Goal: Task Accomplishment & Management: Use online tool/utility

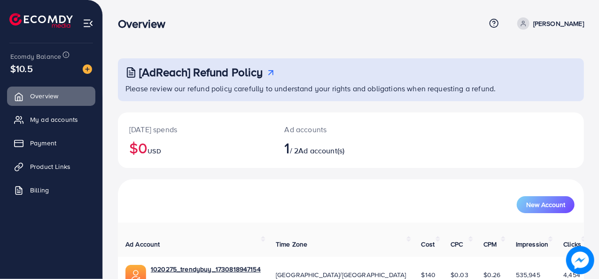
drag, startPoint x: 27, startPoint y: 66, endPoint x: 11, endPoint y: 69, distance: 16.6
click at [11, 69] on div "$10.5" at bounding box center [51, 69] width 82 height 14
click at [125, 41] on div "[AdReach] Refund Policy Please review our refund policy carefully to understand…" at bounding box center [351, 166] width 496 height 333
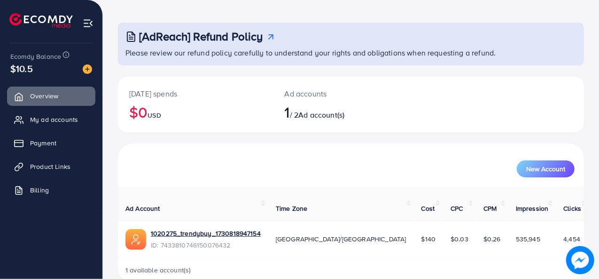
scroll to position [44, 0]
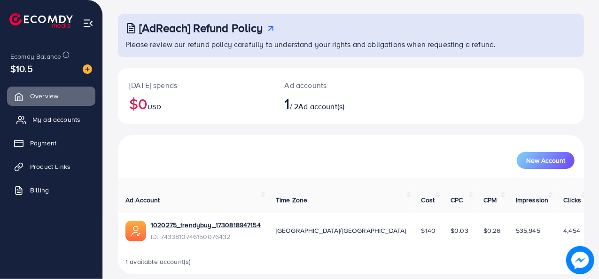
click at [64, 123] on span "My ad accounts" at bounding box center [56, 119] width 48 height 9
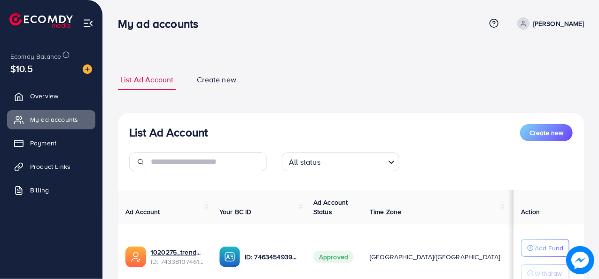
scroll to position [78, 0]
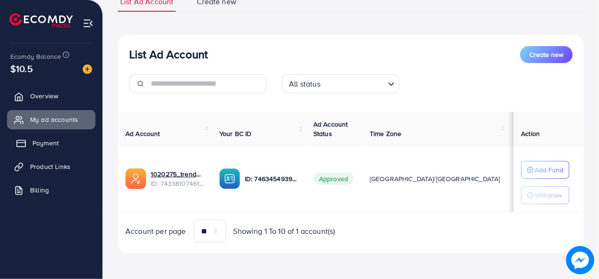
click at [53, 141] on span "Payment" at bounding box center [45, 142] width 26 height 9
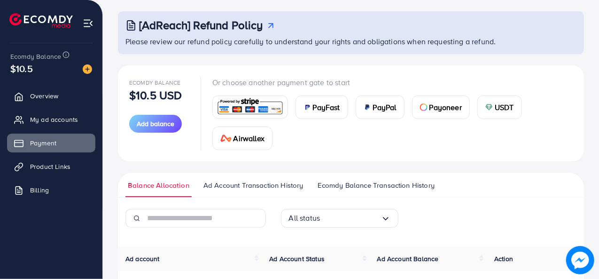
scroll to position [94, 0]
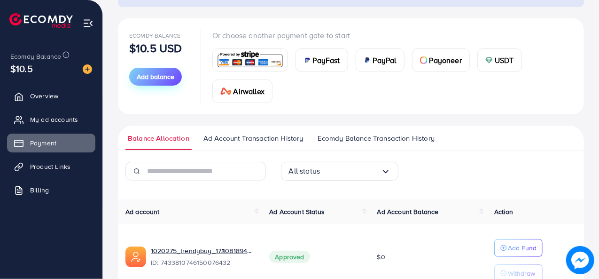
click at [160, 80] on span "Add balance" at bounding box center [156, 76] width 38 height 9
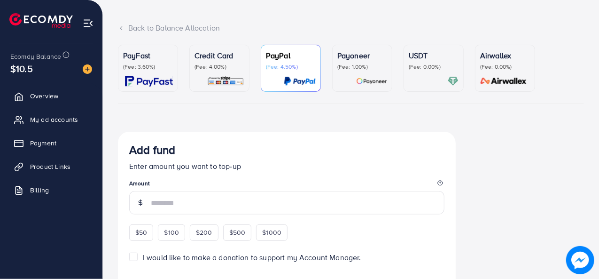
scroll to position [47, 0]
click at [227, 88] on link "Credit Card (Fee: 4.00%)" at bounding box center [219, 68] width 60 height 47
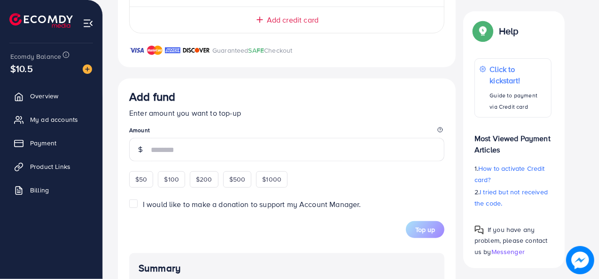
scroll to position [282, 0]
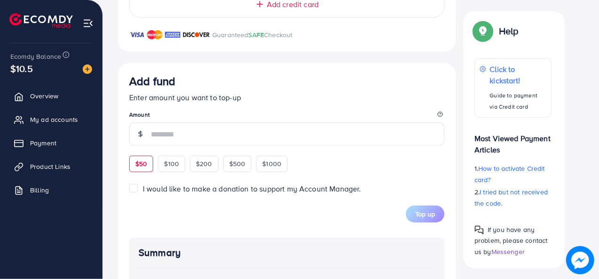
click at [138, 167] on span "$50" at bounding box center [141, 163] width 12 height 9
type input "**"
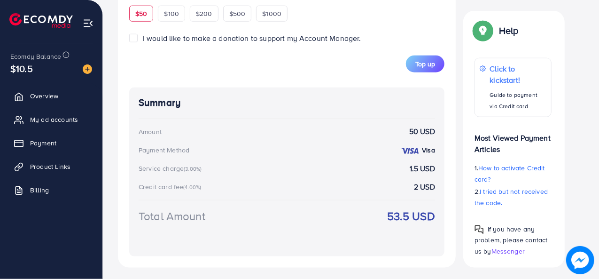
scroll to position [448, 0]
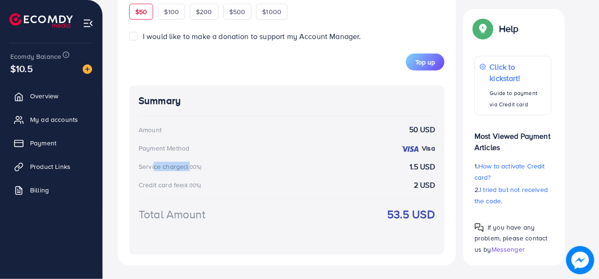
drag, startPoint x: 160, startPoint y: 161, endPoint x: 151, endPoint y: 161, distance: 9.4
click at [151, 162] on div "Service charge (3.00%)" at bounding box center [172, 166] width 66 height 9
drag, startPoint x: 312, startPoint y: 179, endPoint x: 418, endPoint y: 172, distance: 106.4
click at [312, 180] on div "Credit card fee (4.00%) 2 USD" at bounding box center [287, 185] width 297 height 11
click at [430, 165] on div "Service charge (3.00%) 1.5 USD" at bounding box center [287, 166] width 297 height 11
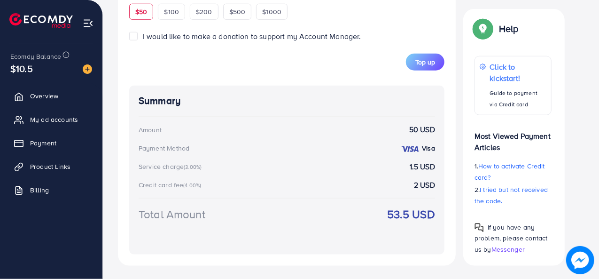
click at [399, 234] on div "Total Amount 53.5 USD" at bounding box center [287, 225] width 297 height 39
drag, startPoint x: 383, startPoint y: 217, endPoint x: 413, endPoint y: 216, distance: 29.6
click at [413, 216] on div "Total Amount 53.5 USD" at bounding box center [287, 225] width 297 height 39
click at [406, 236] on div "Total Amount 53.5 USD" at bounding box center [287, 225] width 297 height 39
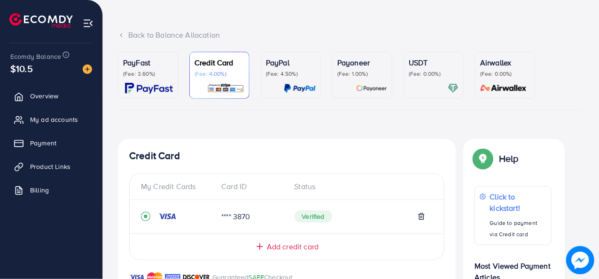
scroll to position [25, 0]
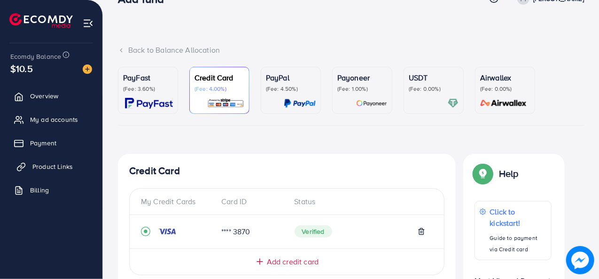
click at [64, 169] on span "Product Links" at bounding box center [52, 166] width 40 height 9
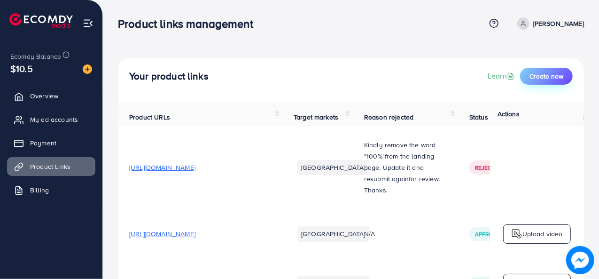
click at [547, 79] on span "Create new" at bounding box center [547, 75] width 34 height 9
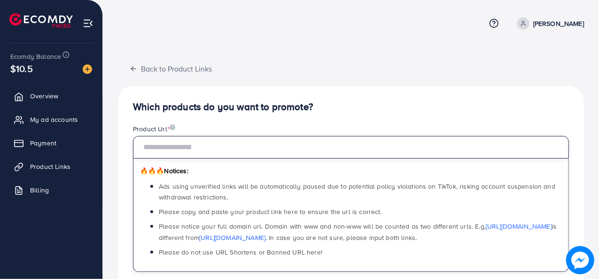
click at [240, 151] on input "text" at bounding box center [351, 147] width 436 height 23
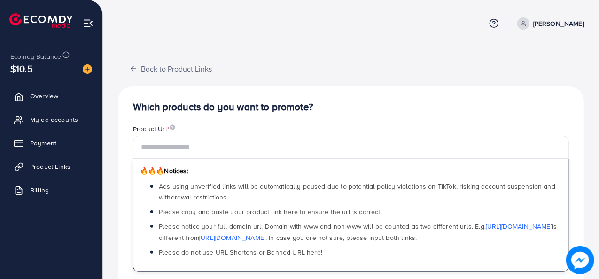
click at [336, 111] on h4 "Which products do you want to promote?" at bounding box center [351, 107] width 436 height 12
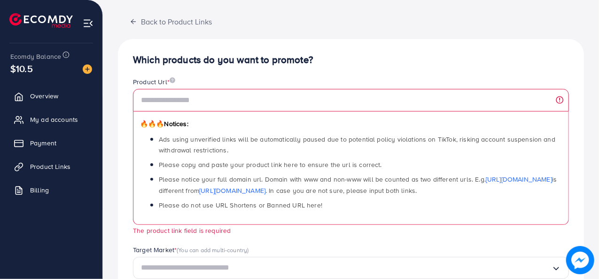
scroll to position [94, 0]
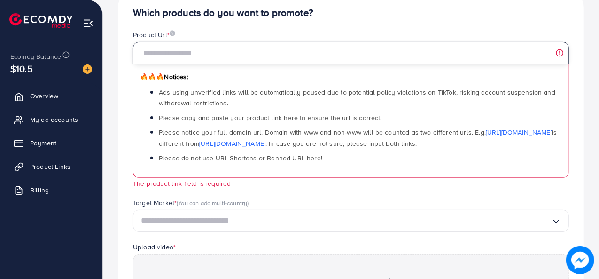
click at [254, 55] on input "text" at bounding box center [351, 53] width 436 height 23
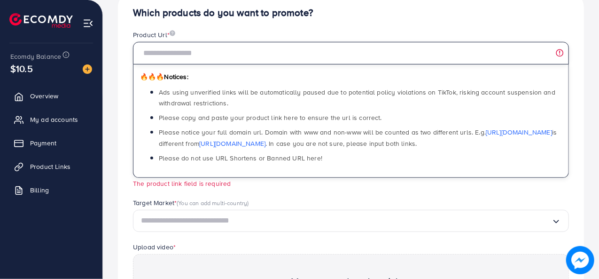
type input "**********"
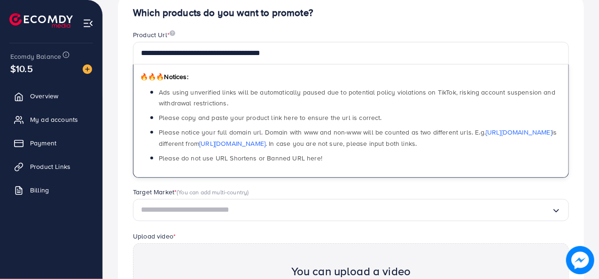
click at [324, 23] on div "**********" at bounding box center [351, 205] width 466 height 427
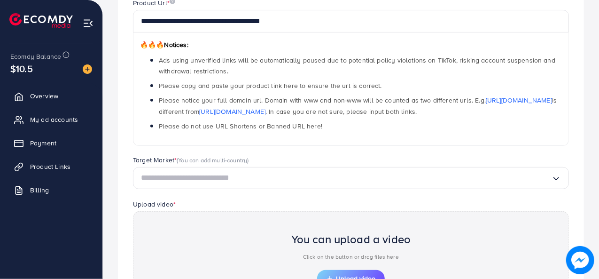
scroll to position [141, 0]
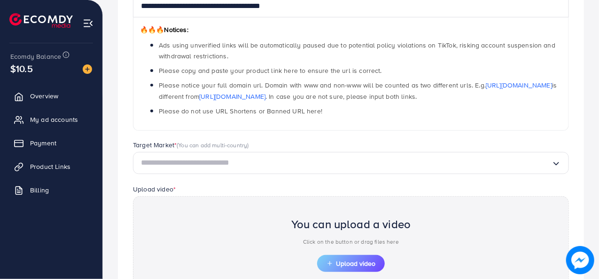
click at [255, 167] on input "Search for option" at bounding box center [346, 163] width 411 height 15
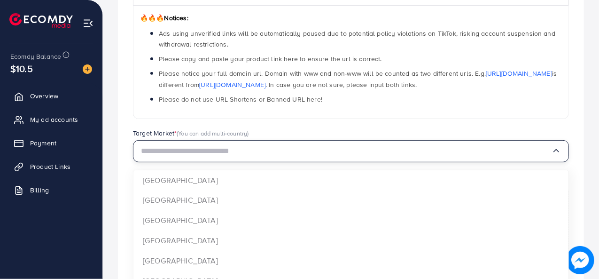
scroll to position [235, 0]
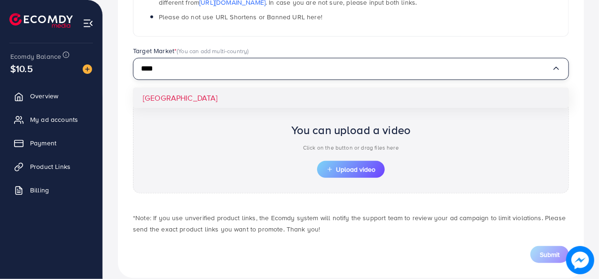
type input "****"
click at [307, 97] on div "**********" at bounding box center [351, 64] width 466 height 427
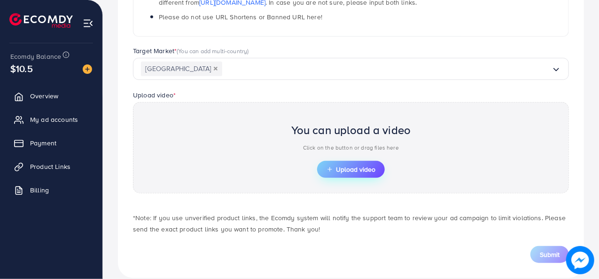
click at [358, 166] on span "Upload video" at bounding box center [351, 169] width 49 height 7
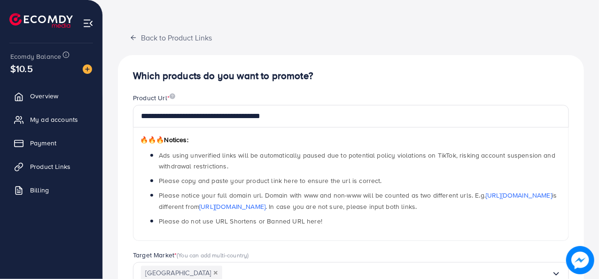
scroll to position [0, 0]
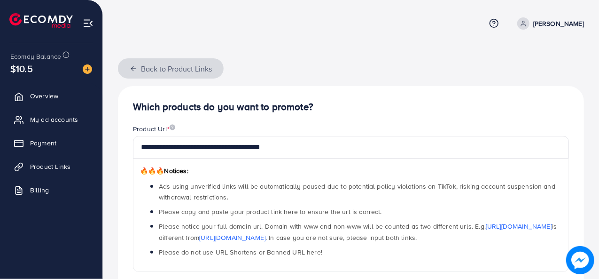
click at [123, 67] on button "Back to Product Links" at bounding box center [171, 68] width 106 height 20
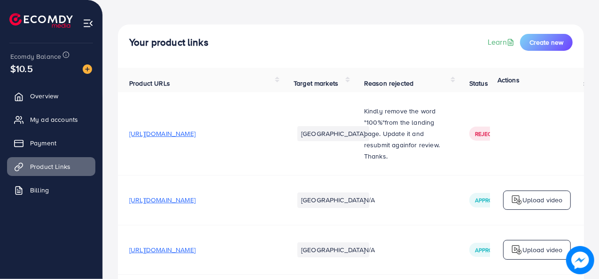
scroll to position [94, 0]
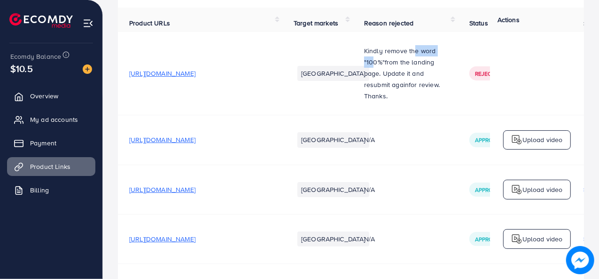
drag, startPoint x: 367, startPoint y: 60, endPoint x: 408, endPoint y: 58, distance: 40.5
click at [408, 58] on p "Kindly remove the word " 100%" f rom the landing page. Update it and resubmit a…" at bounding box center [405, 67] width 83 height 45
click at [383, 79] on span "rom the landing page. Update it and resubmit again" at bounding box center [399, 73] width 70 height 32
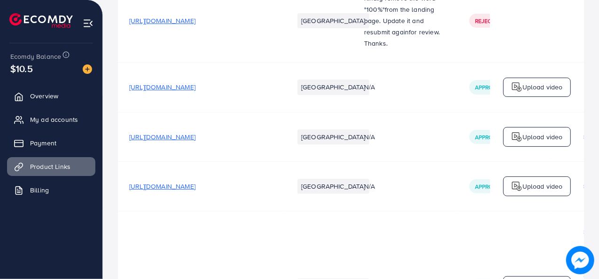
scroll to position [47, 0]
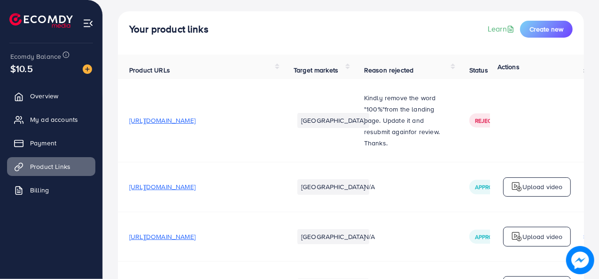
click at [60, 238] on div "Ecomdy Balance $10.5 Overview My ad accounts Payment Product Links Billing" at bounding box center [51, 139] width 103 height 279
drag, startPoint x: 59, startPoint y: 239, endPoint x: 32, endPoint y: 234, distance: 27.7
click at [35, 243] on div "Ecomdy Balance $10.5 Overview My ad accounts Payment Product Links Billing" at bounding box center [51, 139] width 103 height 279
click at [30, 185] on link "Billing" at bounding box center [51, 189] width 88 height 19
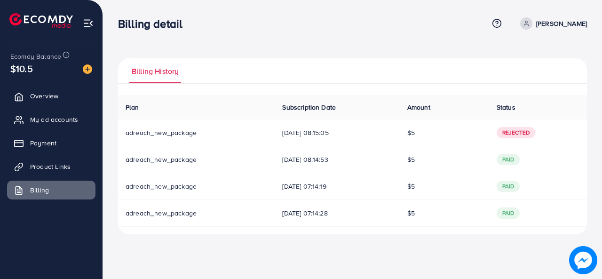
drag, startPoint x: 309, startPoint y: 149, endPoint x: 326, endPoint y: 195, distance: 48.0
click at [326, 195] on tbody "adreach_new_package [DATE] 08:15:05 $5 Rejected adreach_new_package [DATE] 08:1…" at bounding box center [352, 172] width 469 height 107
drag, startPoint x: 300, startPoint y: 237, endPoint x: 132, endPoint y: 229, distance: 168.9
click at [300, 237] on div "Billing History Plan Subscription Date Amount Status Download Invoice adreach_n…" at bounding box center [352, 124] width 499 height 249
drag, startPoint x: 425, startPoint y: 163, endPoint x: 408, endPoint y: 163, distance: 16.9
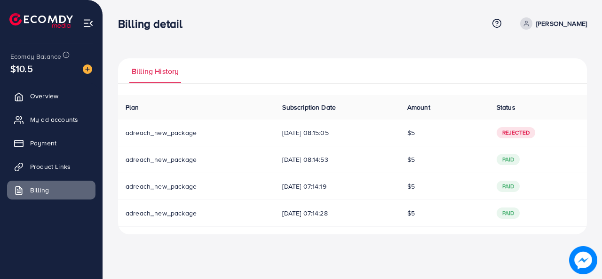
click at [408, 163] on td "$5" at bounding box center [443, 159] width 89 height 27
drag, startPoint x: 414, startPoint y: 183, endPoint x: 408, endPoint y: 183, distance: 5.7
click at [408, 183] on td "$5" at bounding box center [443, 186] width 89 height 27
click at [416, 205] on td "$5" at bounding box center [443, 213] width 89 height 27
click at [446, 203] on td "$5" at bounding box center [443, 213] width 89 height 27
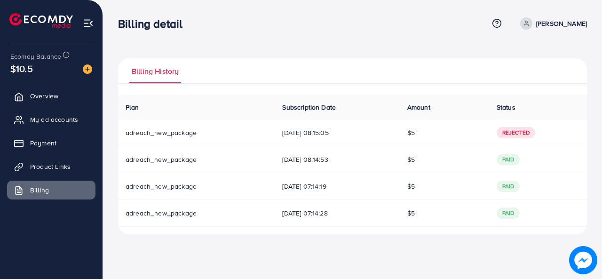
drag, startPoint x: 432, startPoint y: 133, endPoint x: 399, endPoint y: 133, distance: 33.4
click at [399, 133] on tr "adreach_new_package [DATE] 08:15:05 $5 Rejected" at bounding box center [352, 132] width 469 height 27
click at [399, 133] on td "[DATE] 08:15:05" at bounding box center [336, 132] width 125 height 27
click at [308, 220] on td "[DATE] 07:14:28" at bounding box center [336, 213] width 125 height 27
drag, startPoint x: 431, startPoint y: 132, endPoint x: 390, endPoint y: 142, distance: 42.5
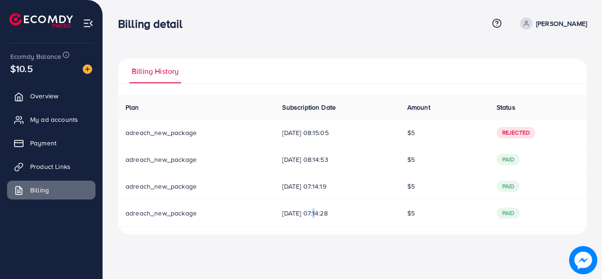
click at [391, 136] on tr "adreach_new_package [DATE] 08:15:05 $5 Rejected" at bounding box center [352, 132] width 469 height 27
click at [404, 152] on td "$5" at bounding box center [443, 159] width 89 height 27
drag, startPoint x: 70, startPoint y: 119, endPoint x: 85, endPoint y: 130, distance: 18.9
click at [70, 119] on span "My ad accounts" at bounding box center [54, 119] width 48 height 9
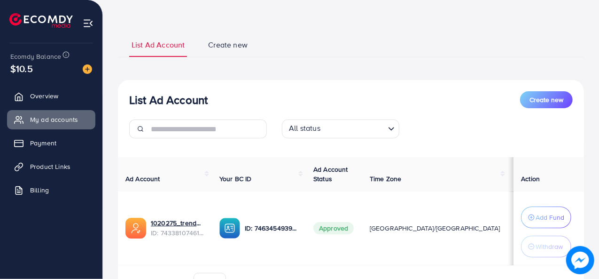
scroll to position [47, 0]
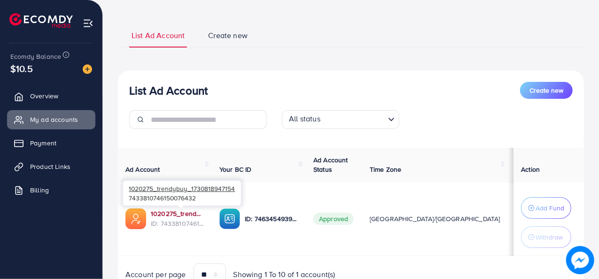
click at [164, 216] on link "1020275_trendybuy_1730818947154" at bounding box center [178, 213] width 54 height 9
